Goal: Task Accomplishment & Management: Manage account settings

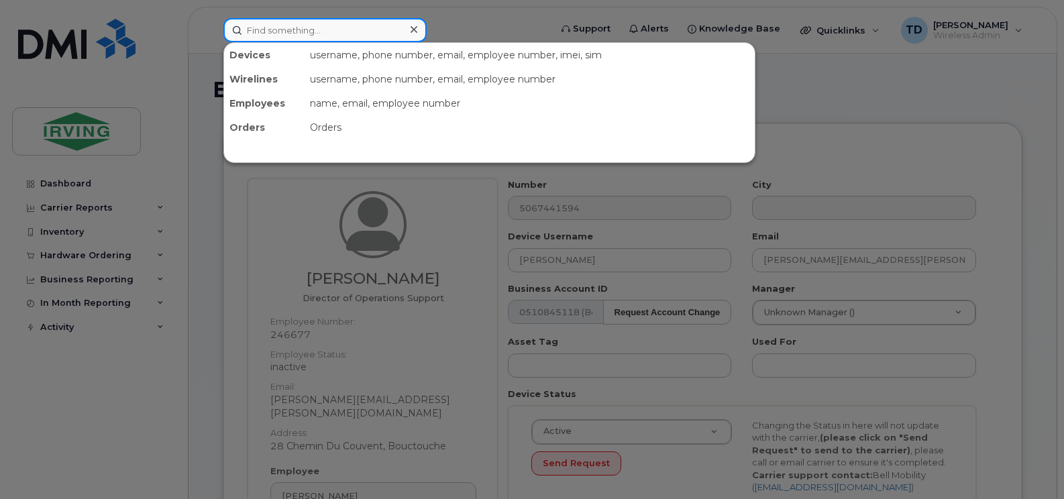
click at [262, 34] on input at bounding box center [324, 30] width 203 height 24
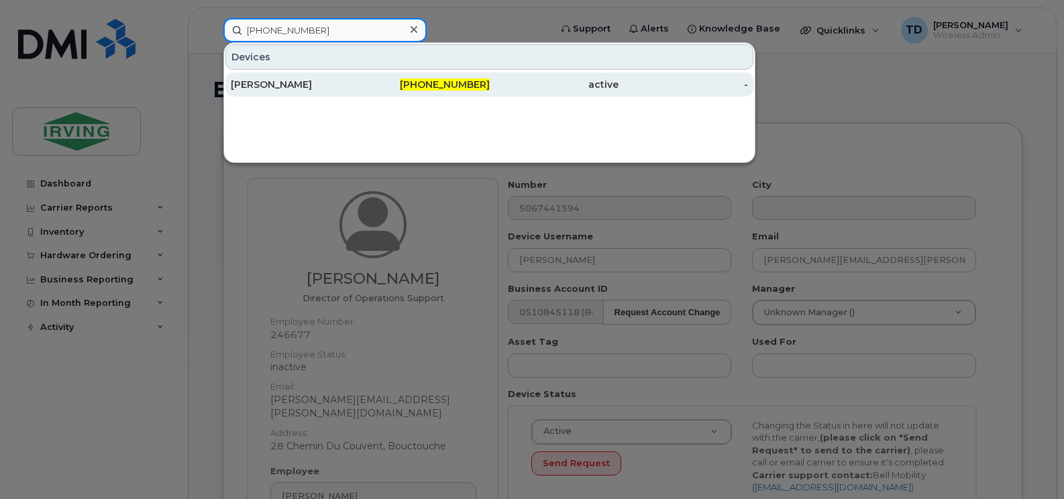
type input "506-343-1373"
click at [499, 87] on div "active" at bounding box center [555, 84] width 130 height 13
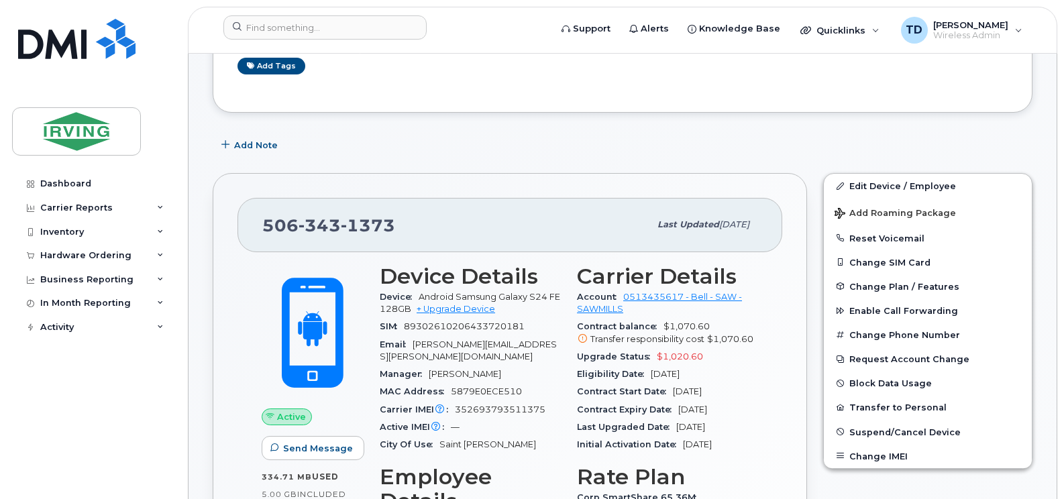
scroll to position [134, 0]
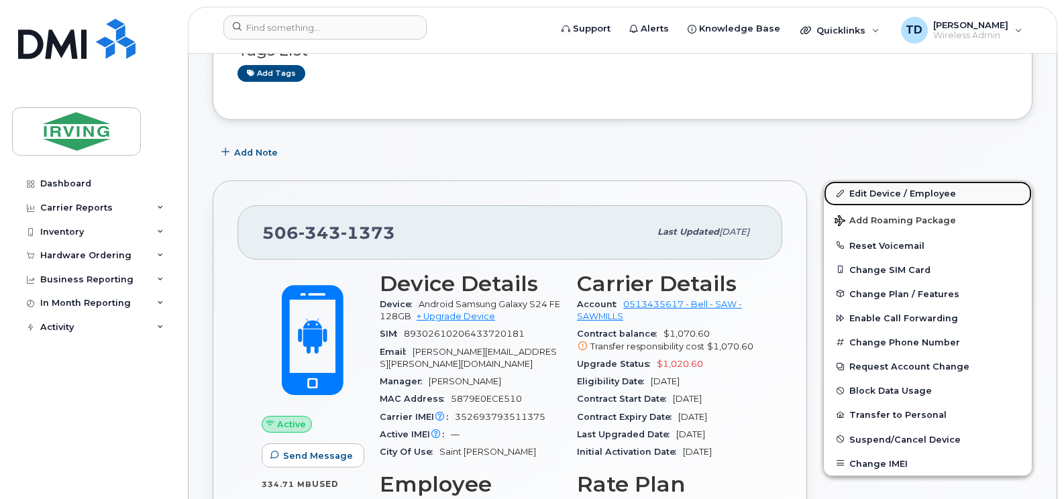
click at [915, 188] on link "Edit Device / Employee" at bounding box center [928, 193] width 208 height 24
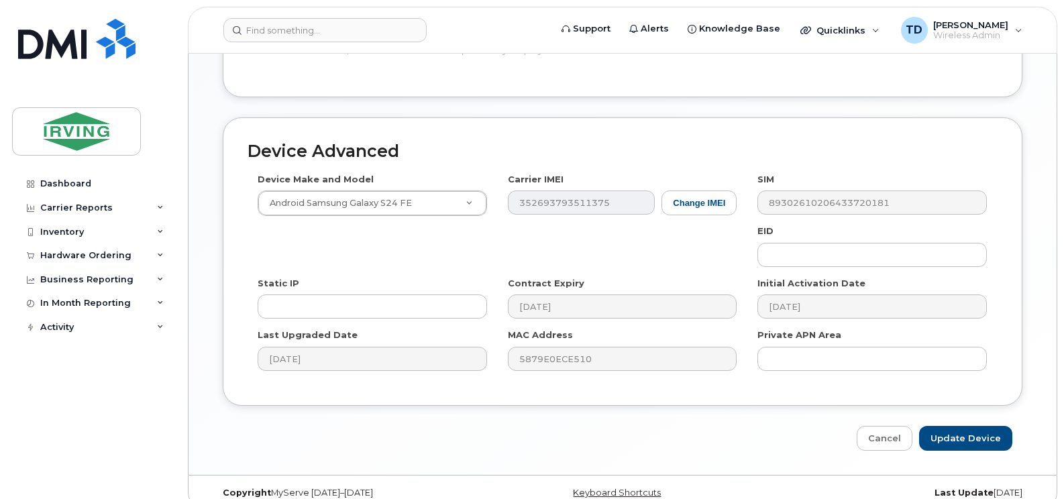
scroll to position [761, 0]
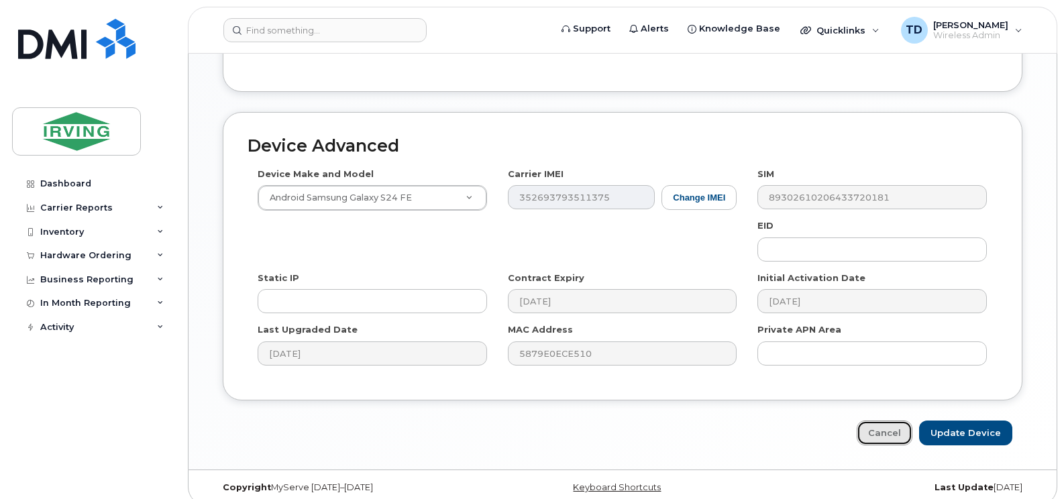
click at [879, 426] on link "Cancel" at bounding box center [885, 433] width 56 height 25
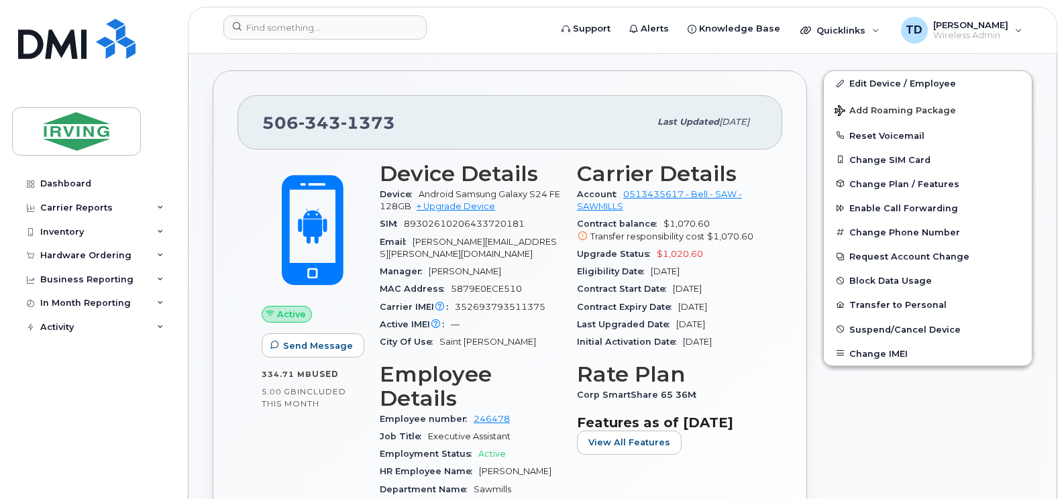
scroll to position [268, 0]
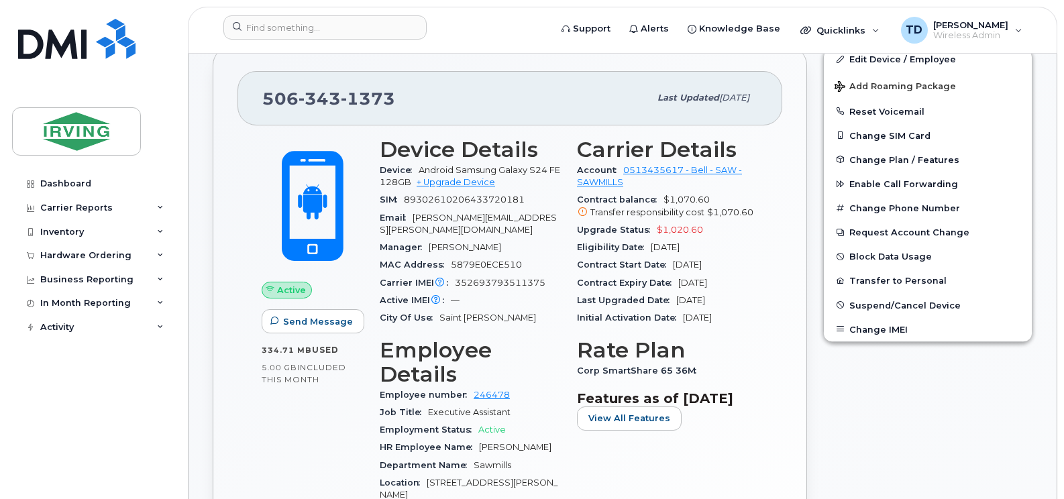
click at [347, 99] on span "1373" at bounding box center [368, 99] width 54 height 20
copy span "506 343 1373"
click at [869, 110] on button "Reset Voicemail" at bounding box center [928, 111] width 208 height 24
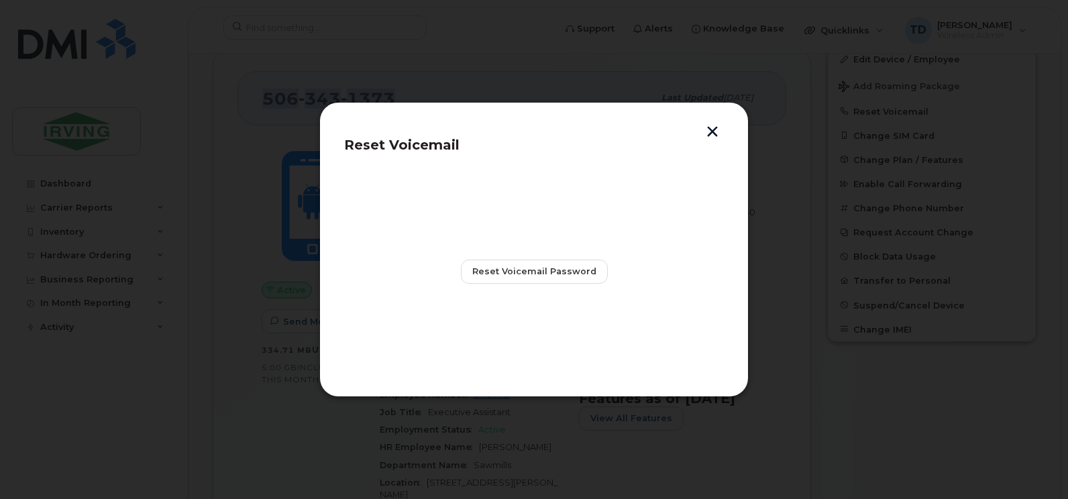
click at [706, 127] on button "button" at bounding box center [713, 133] width 20 height 14
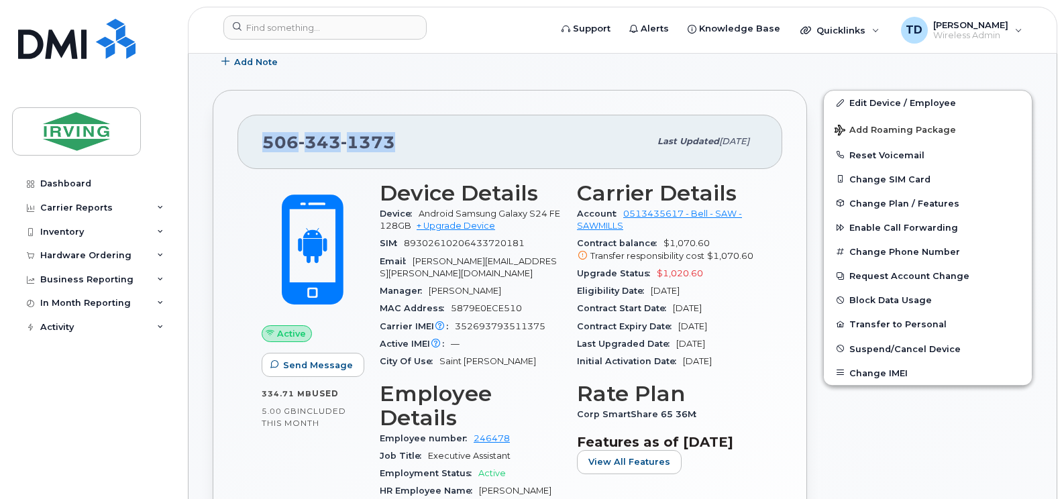
scroll to position [201, 0]
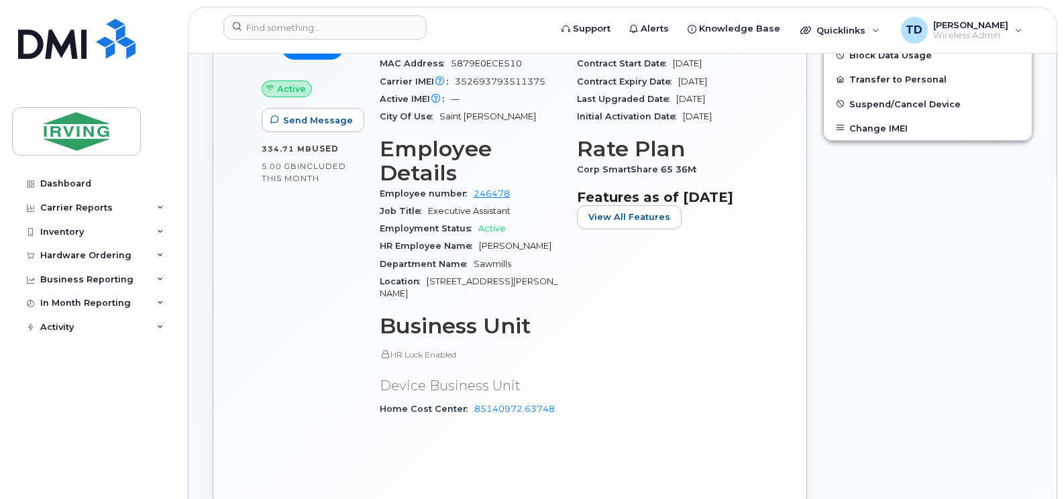
click at [821, 178] on div "Edit Device / Employee Add Roaming Package Reset Voicemail Change SIM Card Chan…" at bounding box center [928, 179] width 226 height 685
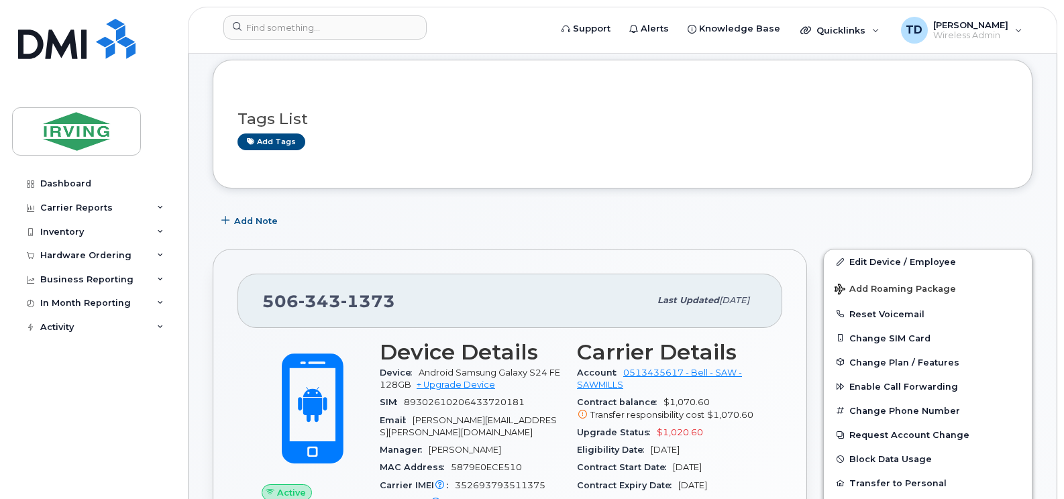
scroll to position [0, 0]
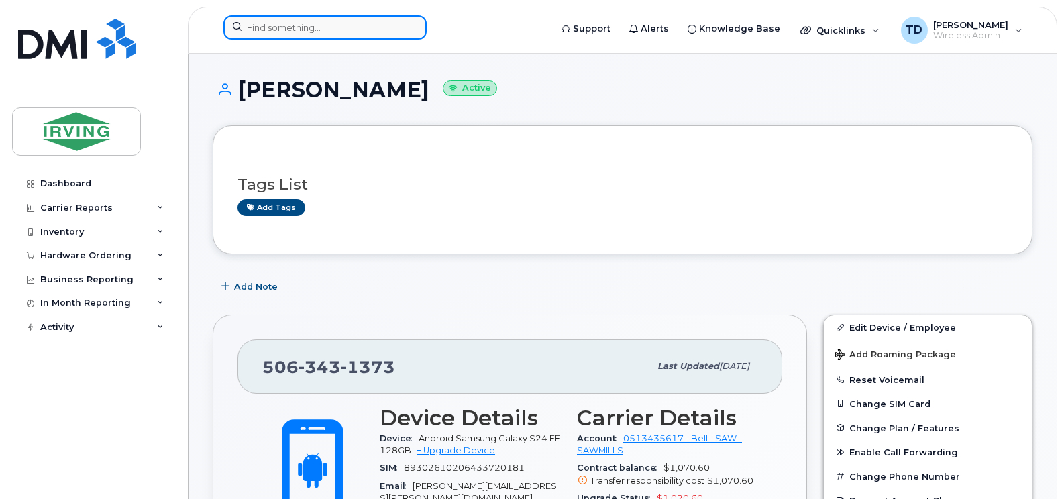
click at [364, 26] on input at bounding box center [324, 27] width 203 height 24
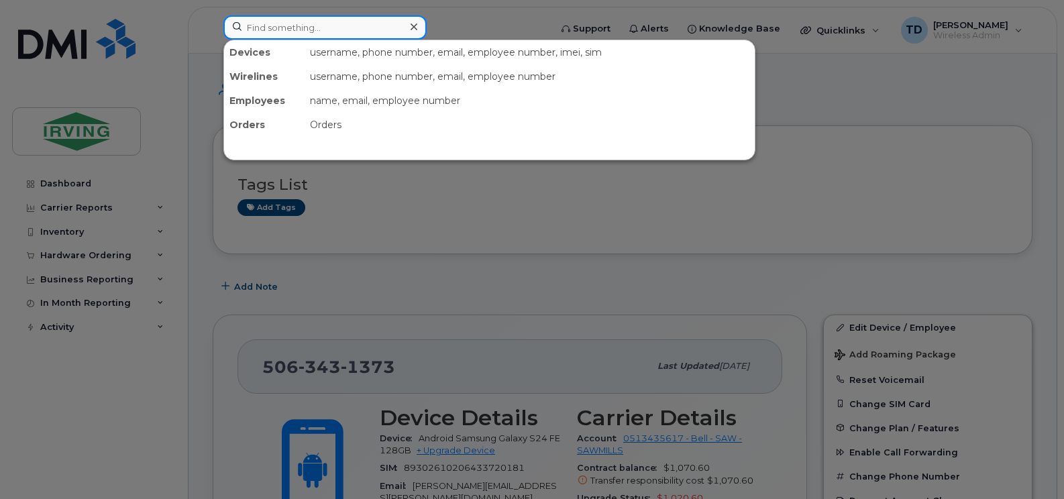
paste input "5064345832"
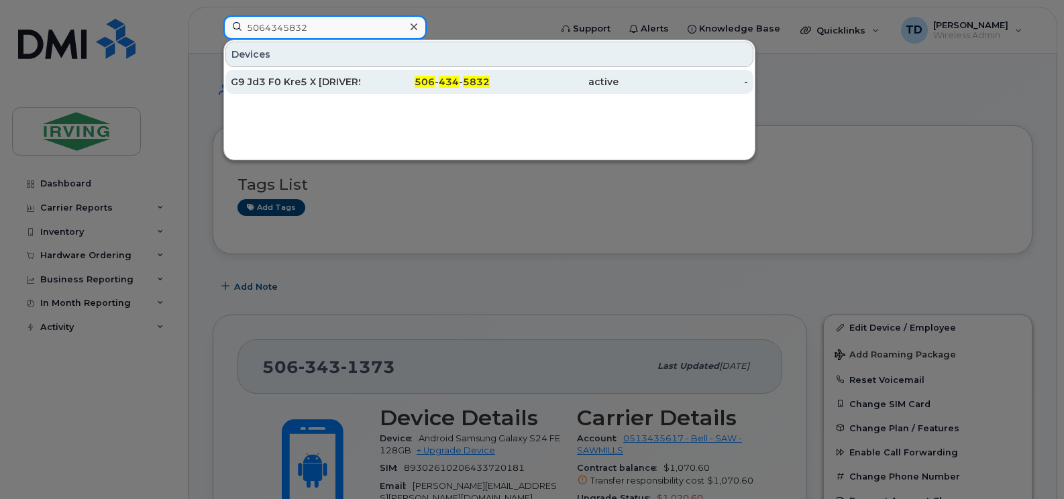
type input "5064345832"
click at [344, 83] on div "G9 Jd3 F0 Kre5 X 712242 New Brunswick Inc., Manual, Cvqd" at bounding box center [296, 81] width 130 height 13
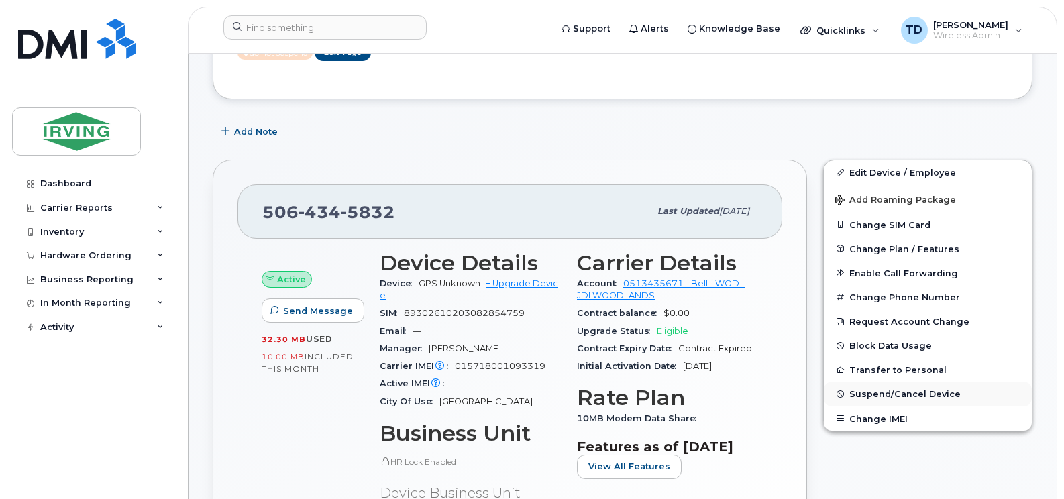
scroll to position [201, 0]
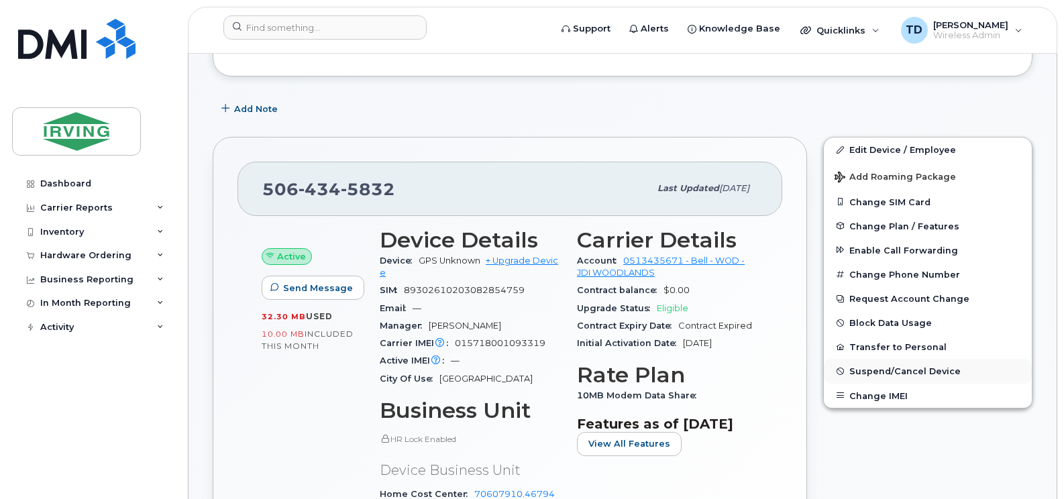
click at [907, 366] on span "Suspend/Cancel Device" at bounding box center [905, 371] width 111 height 10
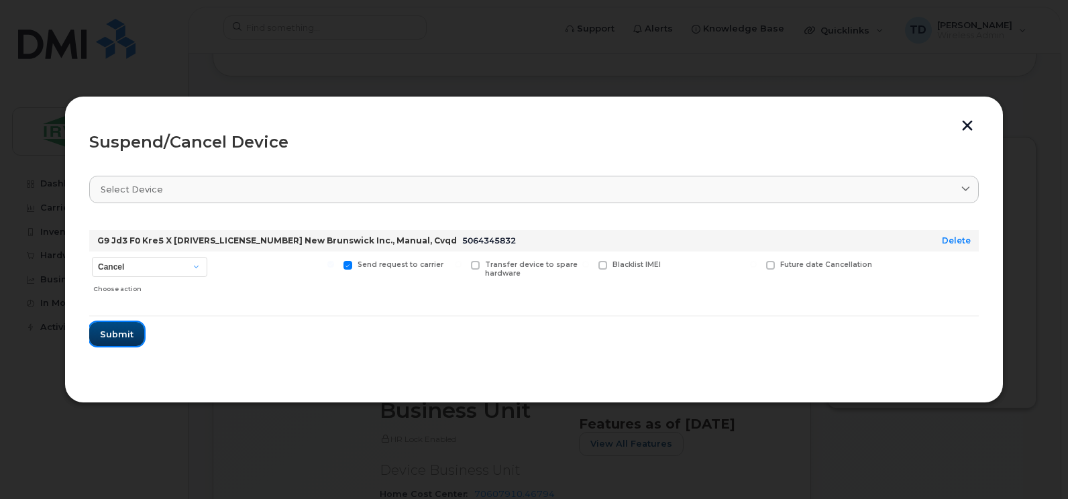
click at [123, 328] on span "Submit" at bounding box center [117, 334] width 34 height 13
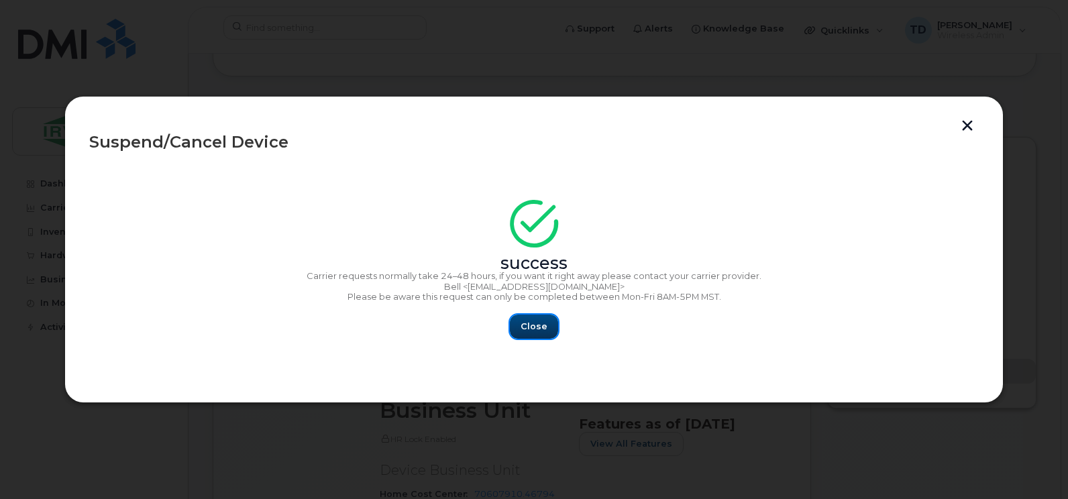
click at [532, 325] on span "Close" at bounding box center [534, 326] width 27 height 13
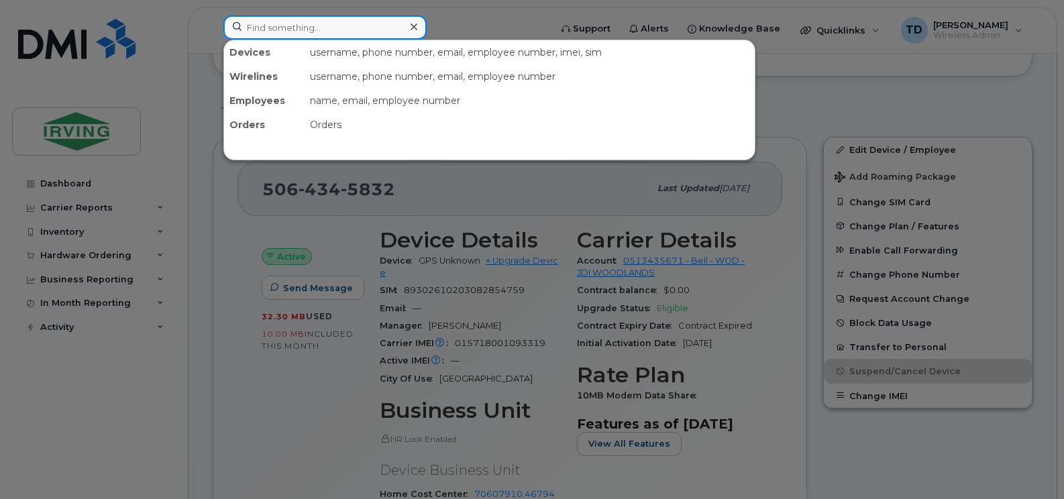
click at [338, 23] on input at bounding box center [324, 27] width 203 height 24
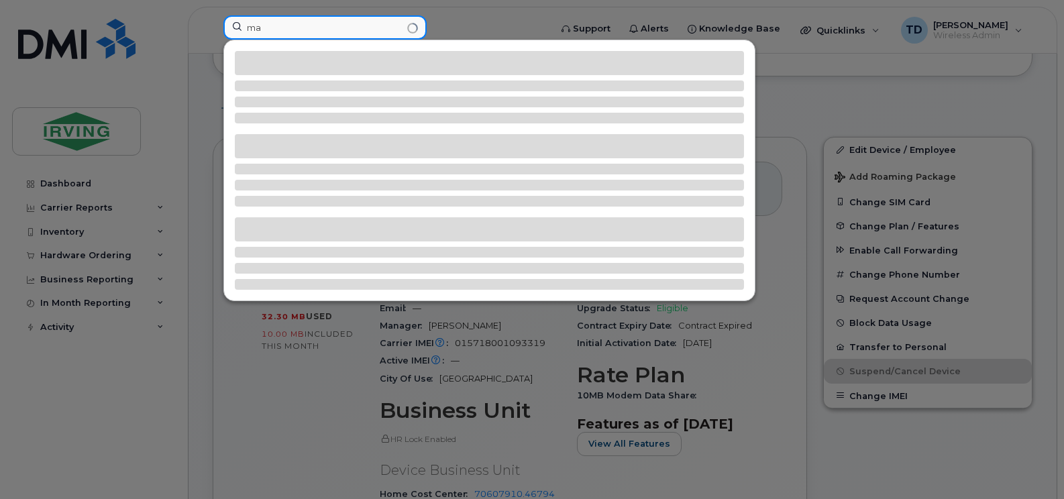
type input "m"
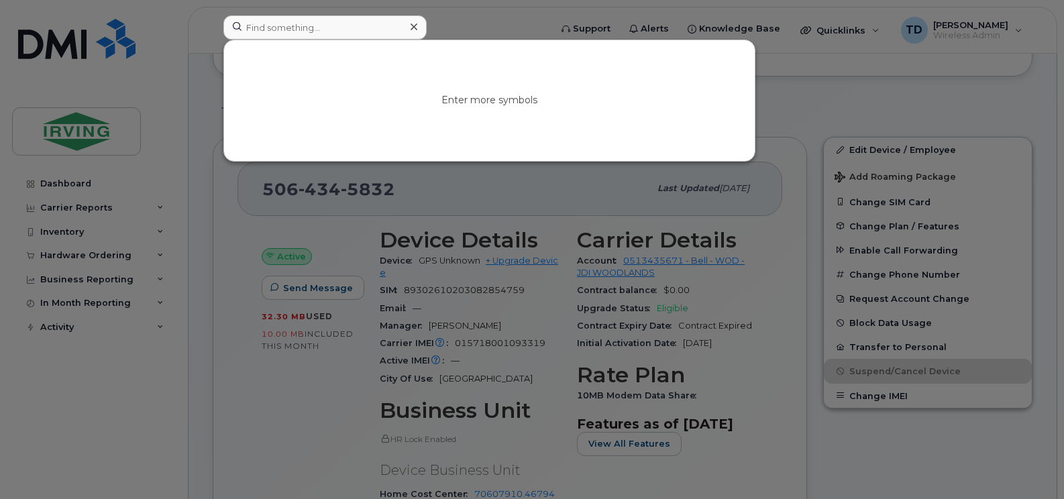
click at [864, 79] on div at bounding box center [532, 249] width 1064 height 499
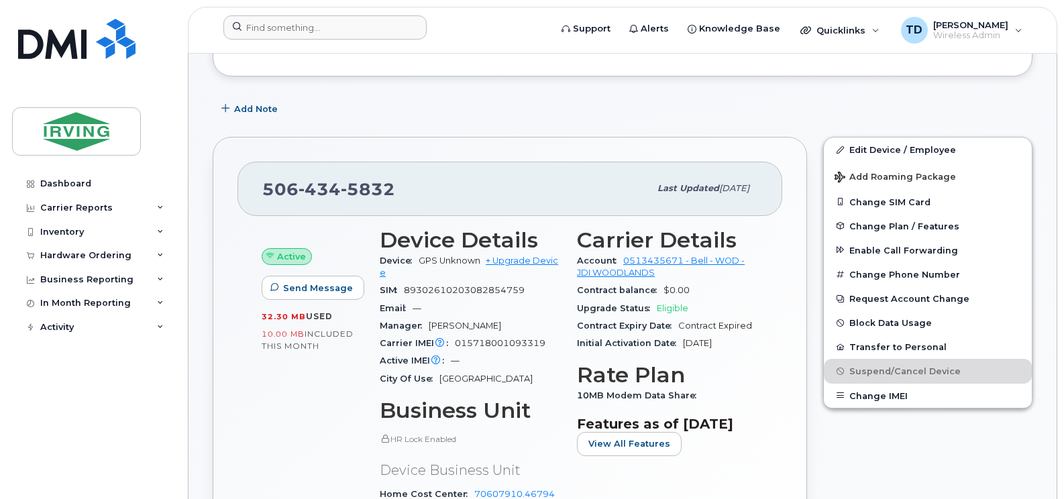
click at [619, 97] on div "Add Note" at bounding box center [623, 109] width 820 height 24
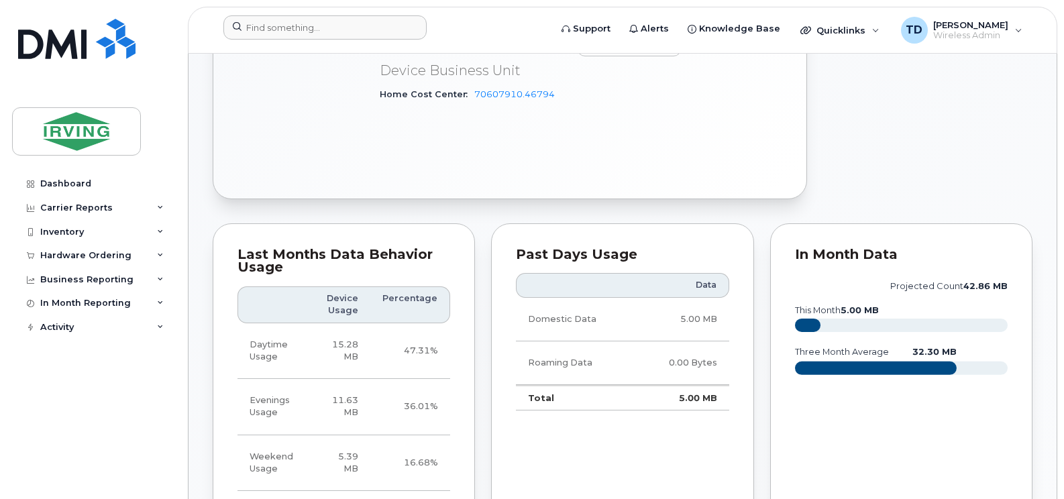
scroll to position [805, 0]
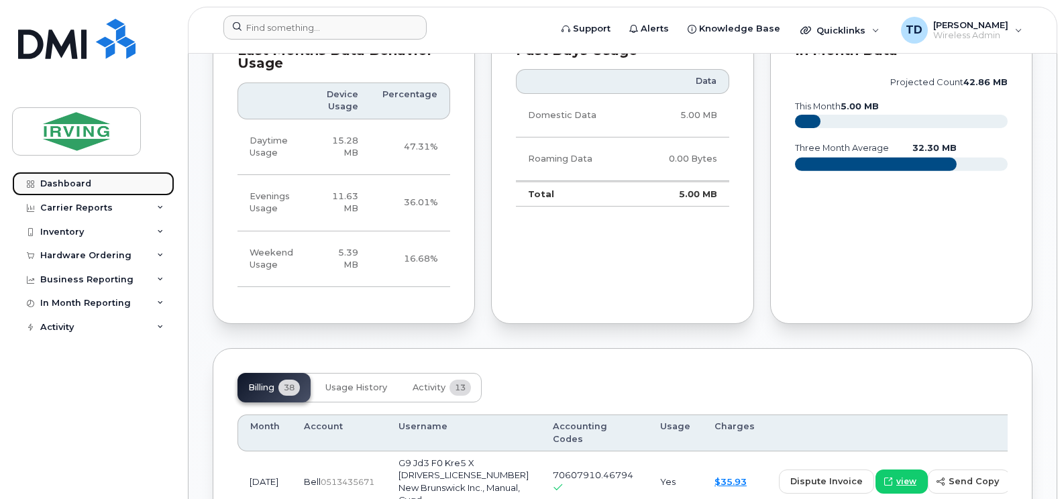
click at [58, 185] on div "Dashboard" at bounding box center [65, 184] width 51 height 11
